Goal: Task Accomplishment & Management: Manage account settings

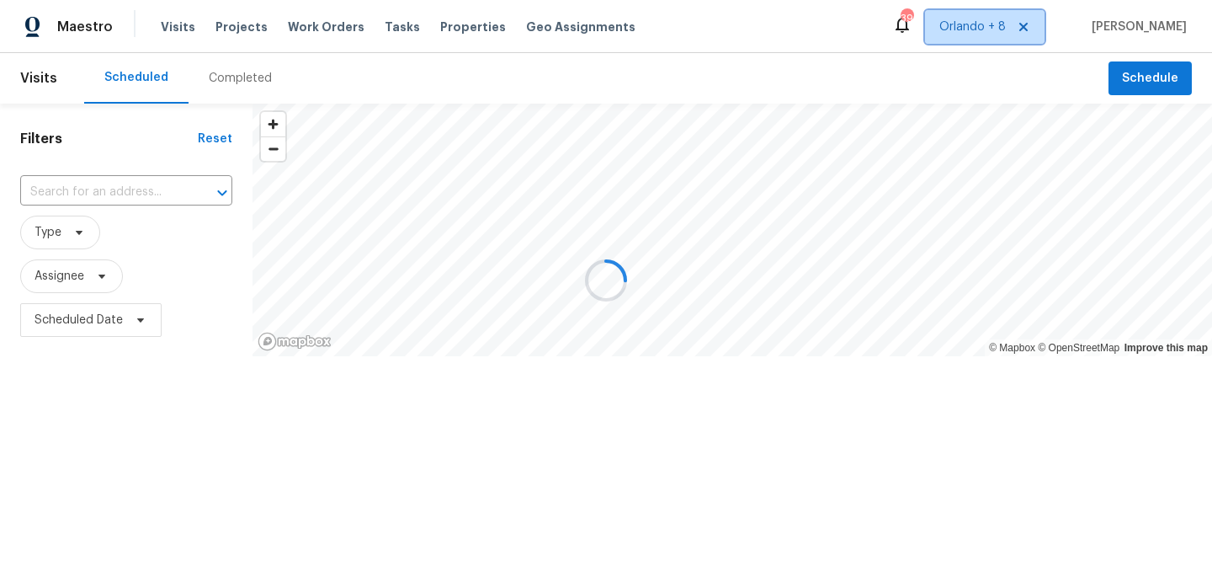
click at [974, 40] on span "Orlando + 8" at bounding box center [985, 27] width 120 height 34
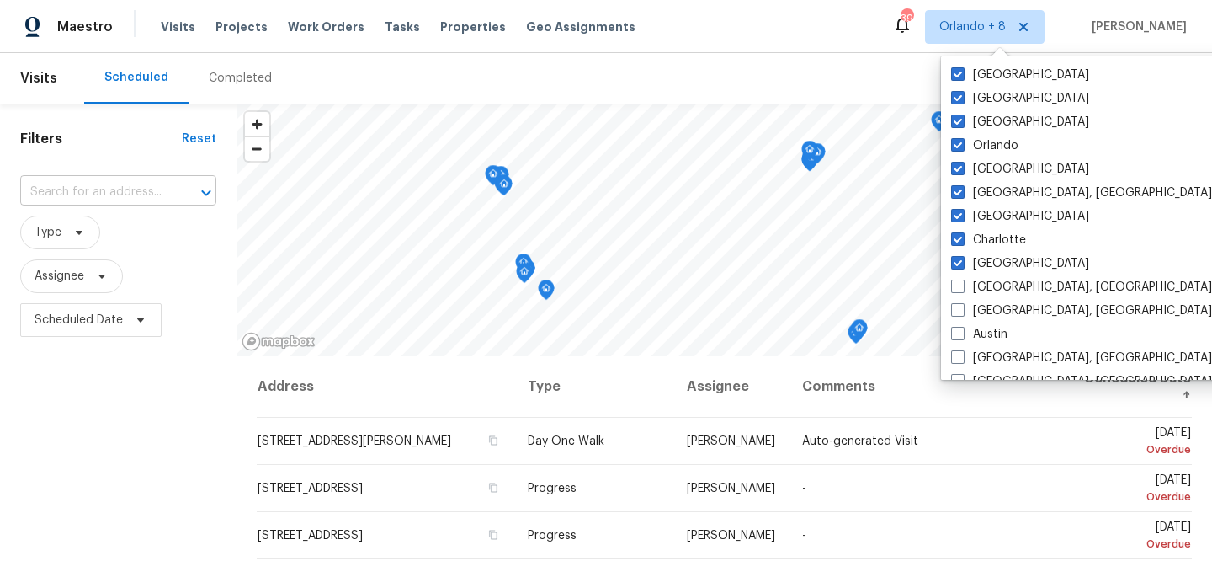
click at [88, 182] on input "text" at bounding box center [94, 192] width 149 height 26
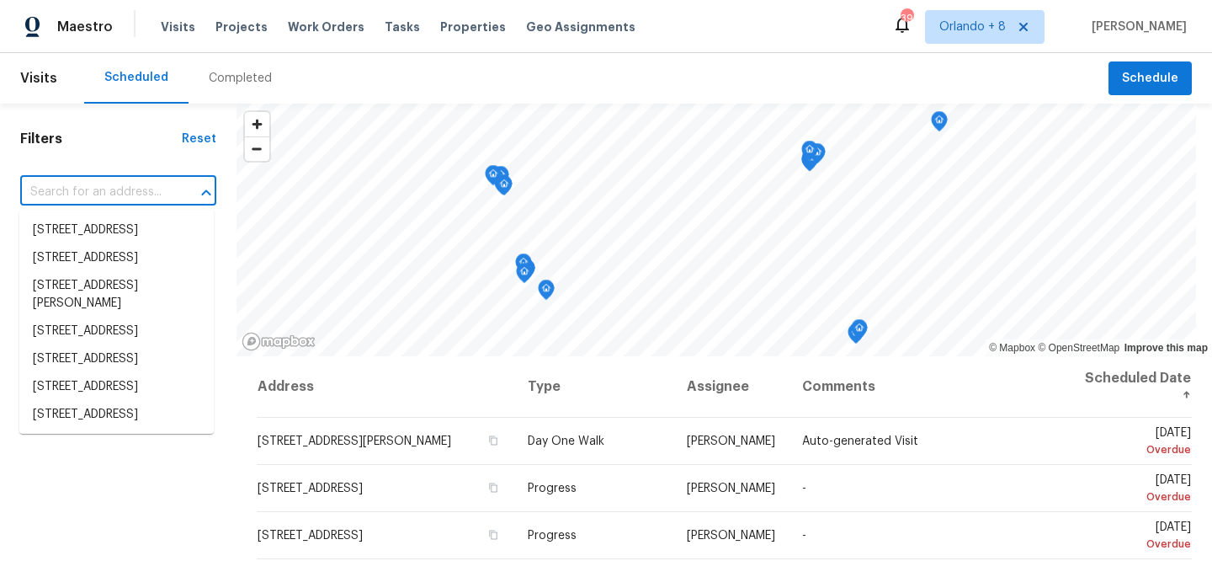
paste input "[STREET_ADDRESS][PERSON_NAME]"
type input "[STREET_ADDRESS][PERSON_NAME]"
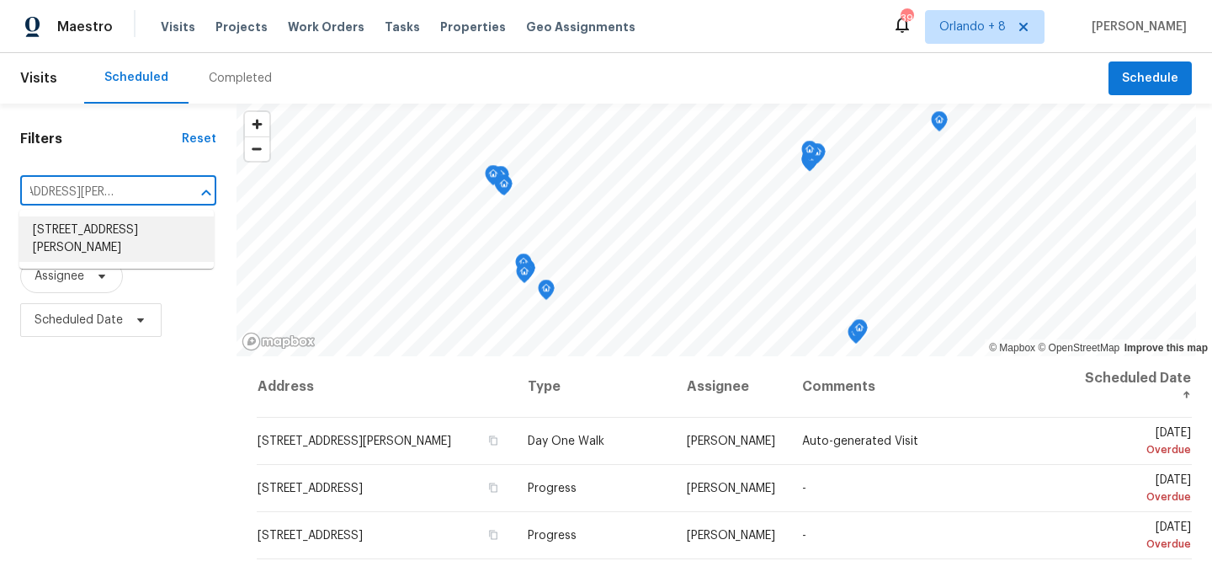
click at [113, 231] on li "[STREET_ADDRESS][PERSON_NAME]" at bounding box center [116, 238] width 194 height 45
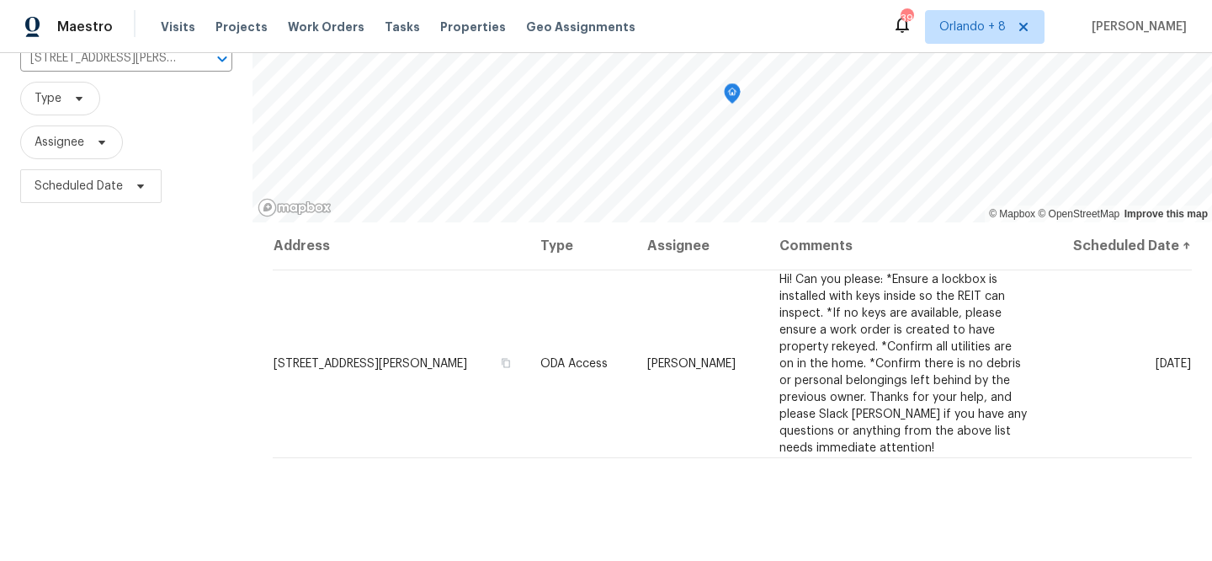
scroll to position [135, 0]
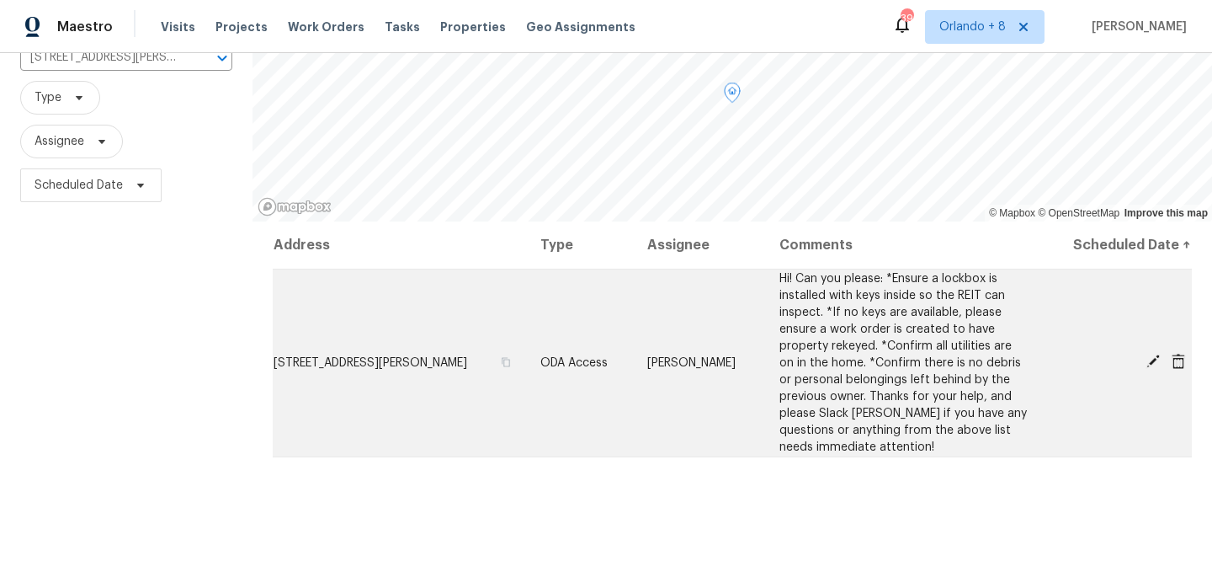
click at [1154, 364] on icon at bounding box center [1153, 361] width 15 height 15
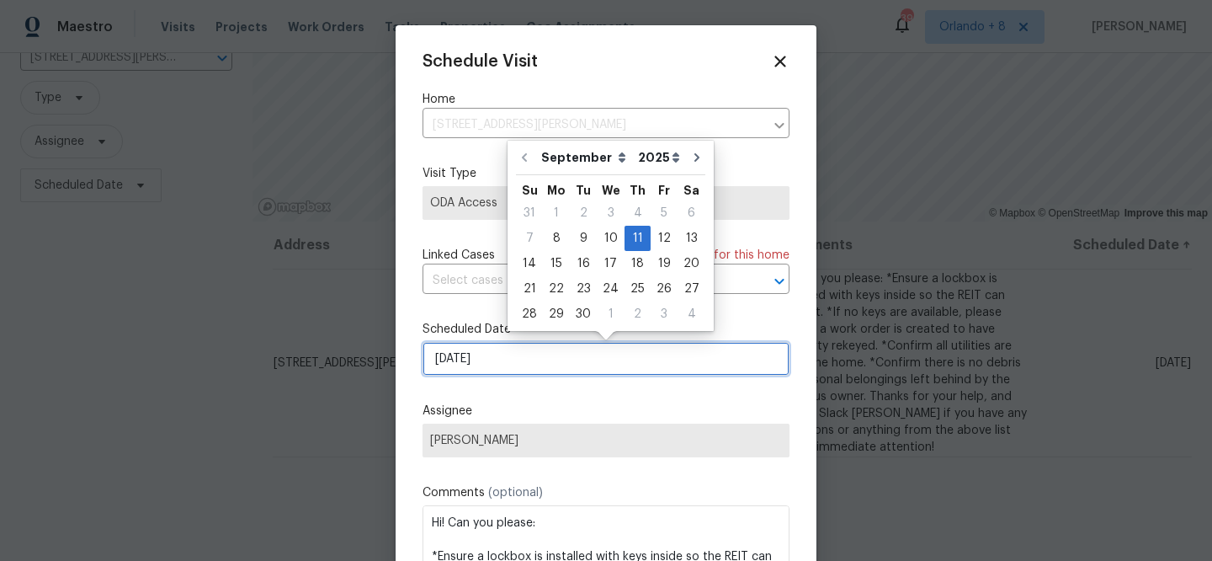
click at [481, 350] on input "[DATE]" at bounding box center [606, 359] width 367 height 34
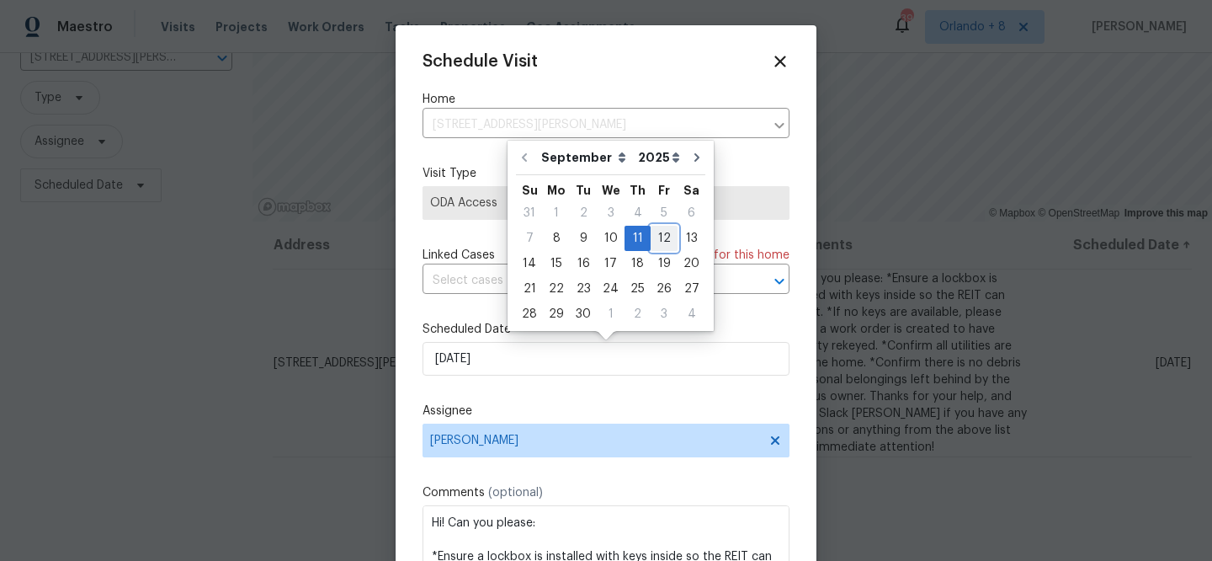
click at [653, 240] on div "12" at bounding box center [664, 238] width 27 height 24
type input "[DATE]"
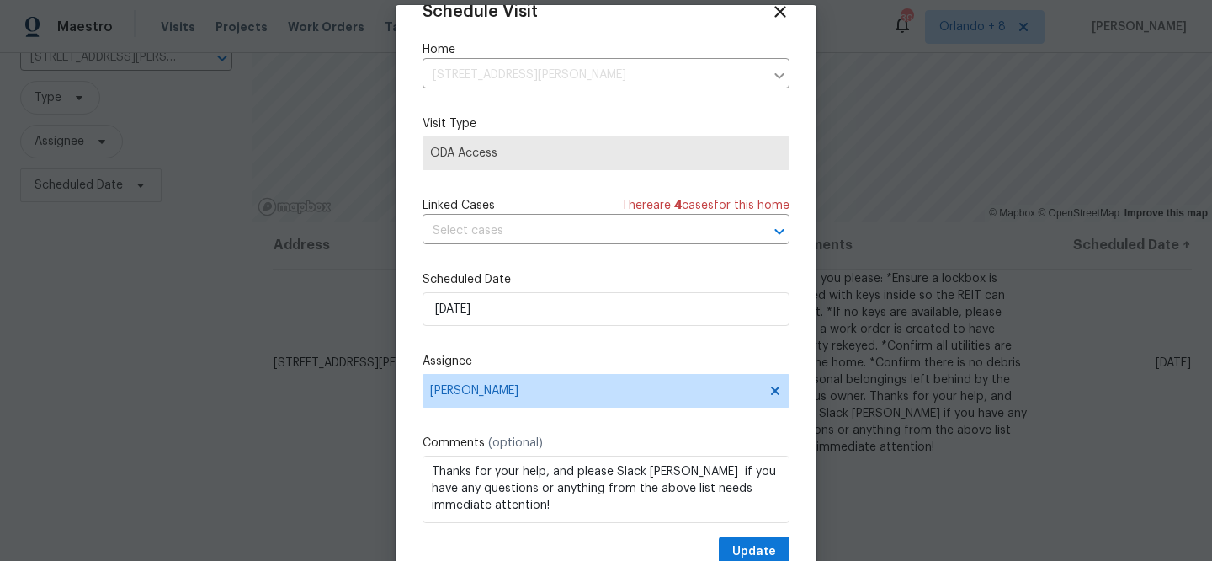
scroll to position [24, 0]
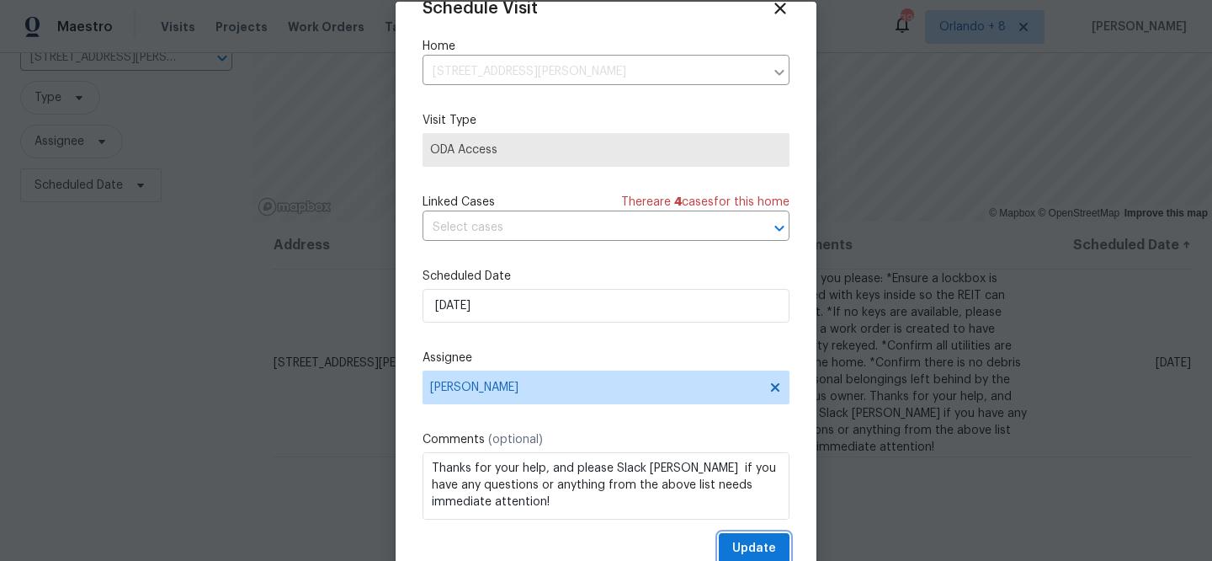
click at [750, 540] on span "Update" at bounding box center [754, 548] width 44 height 21
